Goal: Book appointment/travel/reservation

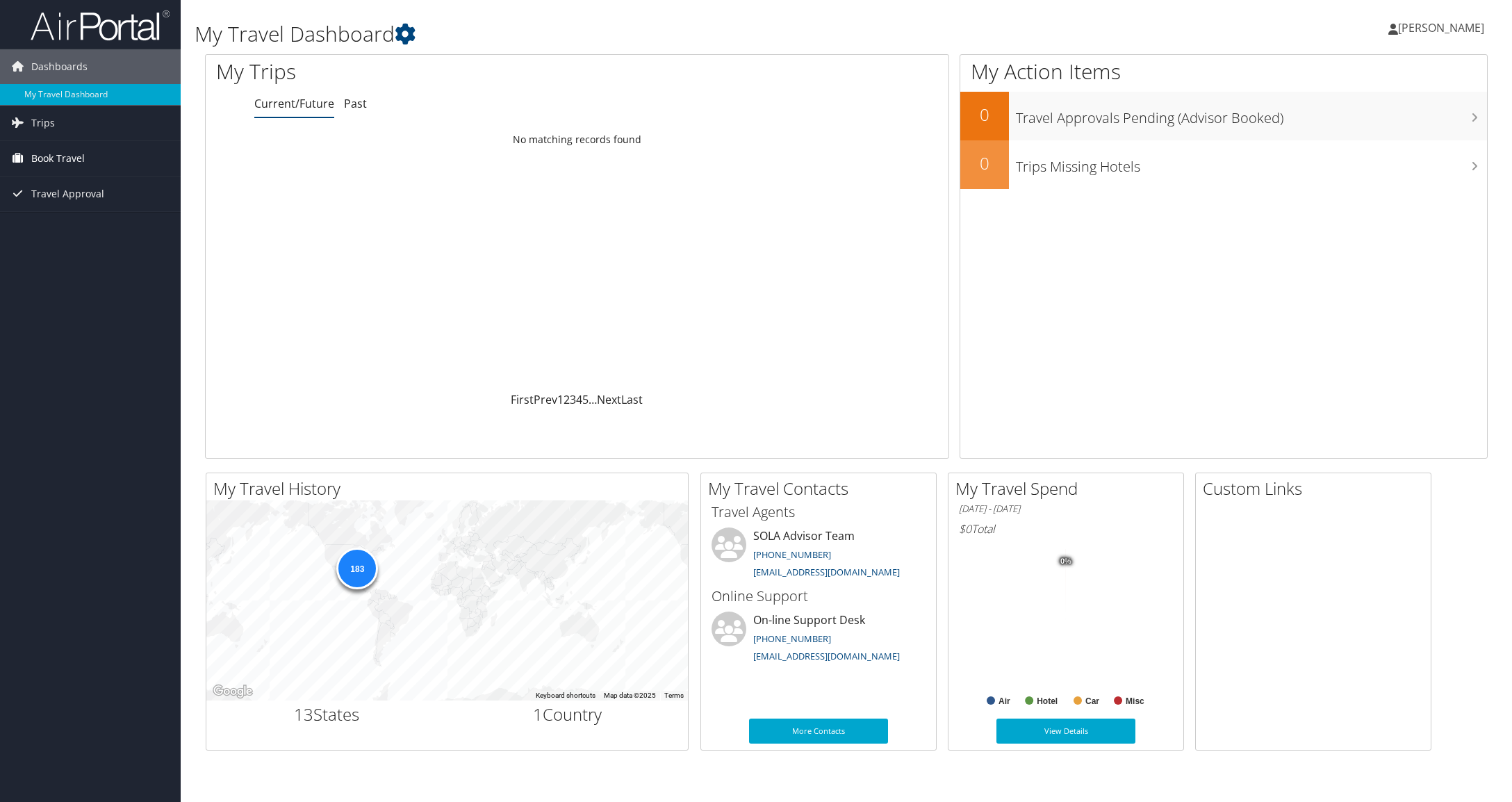
click at [61, 156] on span "Book Travel" at bounding box center [58, 158] width 54 height 35
click at [61, 203] on link "Book/Manage Online Trips" at bounding box center [90, 207] width 181 height 21
click at [106, 207] on link "Book/Manage Online Trips" at bounding box center [90, 207] width 181 height 21
